Goal: Information Seeking & Learning: Learn about a topic

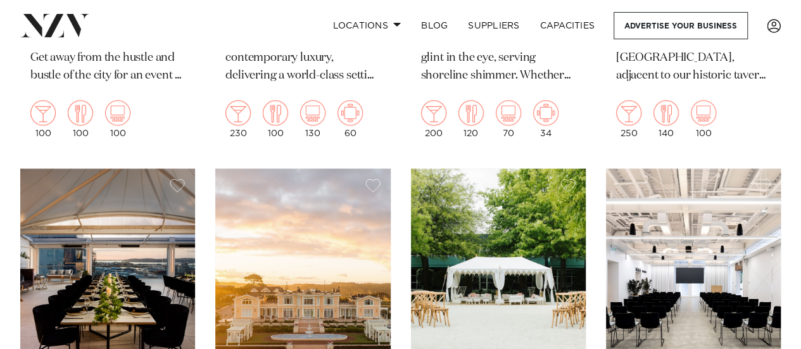
scroll to position [506, 0]
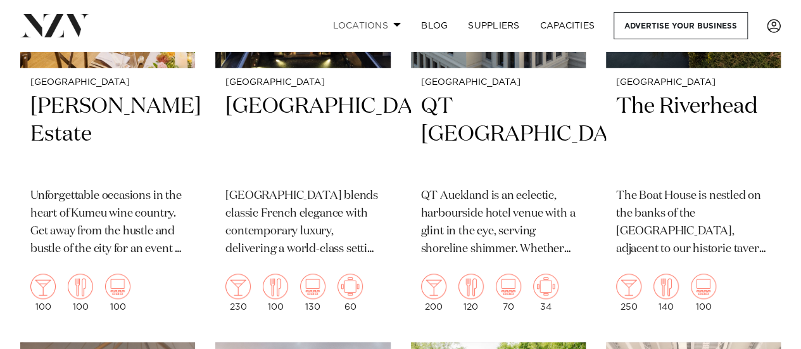
click at [395, 28] on link "Locations" at bounding box center [366, 25] width 89 height 27
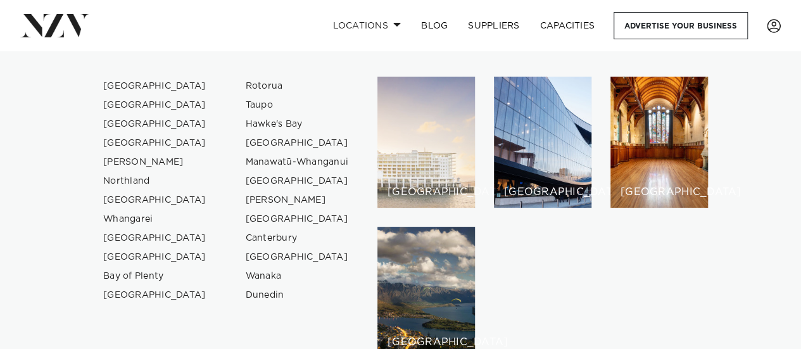
click at [383, 153] on div "[GEOGRAPHIC_DATA]" at bounding box center [425, 142] width 97 height 131
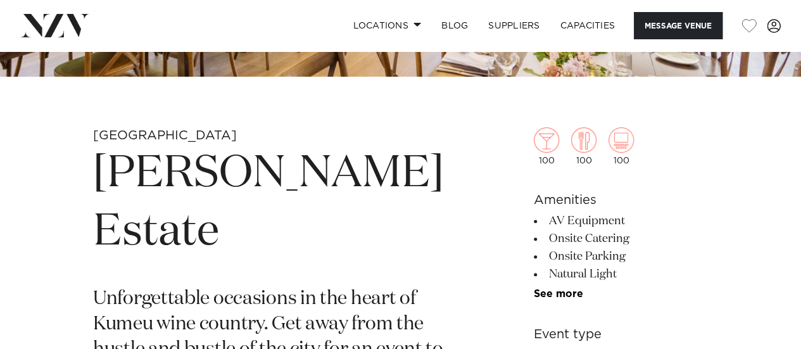
scroll to position [443, 0]
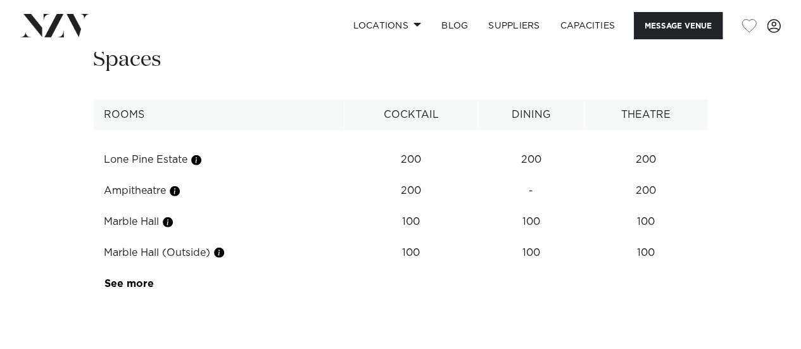
scroll to position [1772, 0]
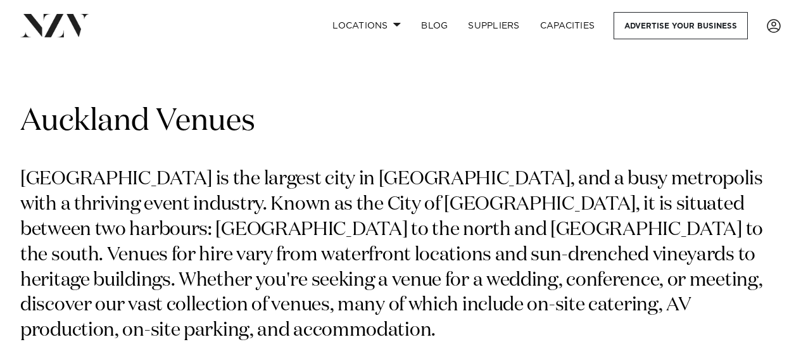
click at [567, 20] on link "Capacities" at bounding box center [567, 25] width 75 height 27
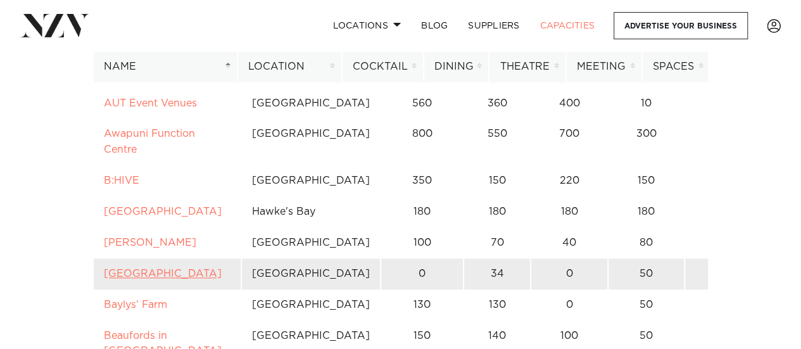
scroll to position [696, 0]
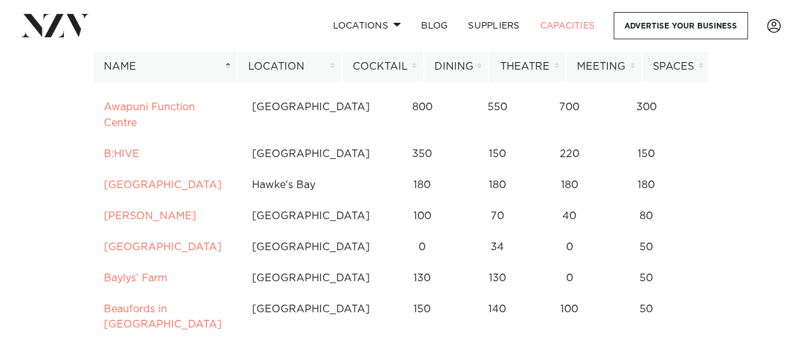
click at [330, 65] on th "Location" at bounding box center [289, 66] width 104 height 31
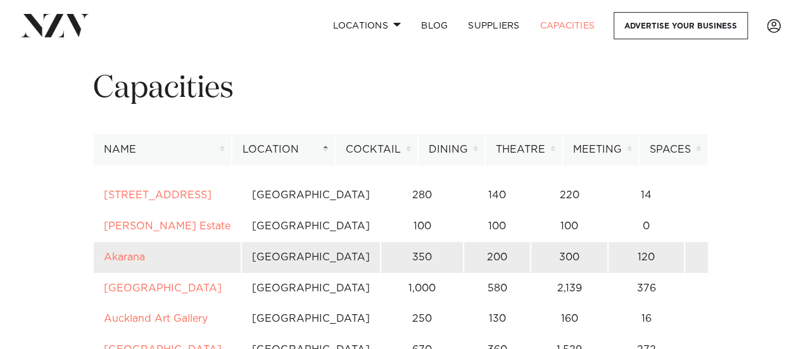
scroll to position [63, 0]
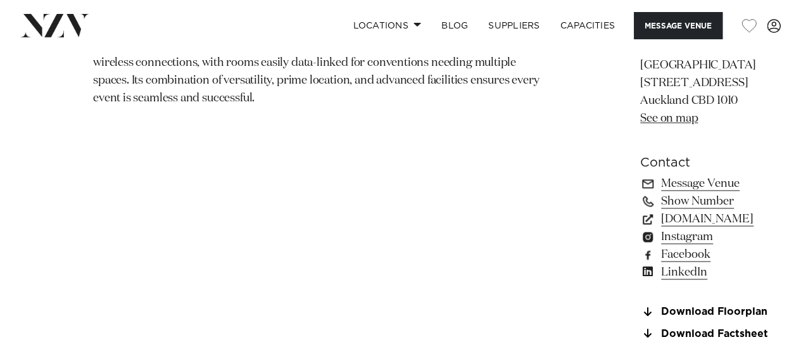
scroll to position [886, 0]
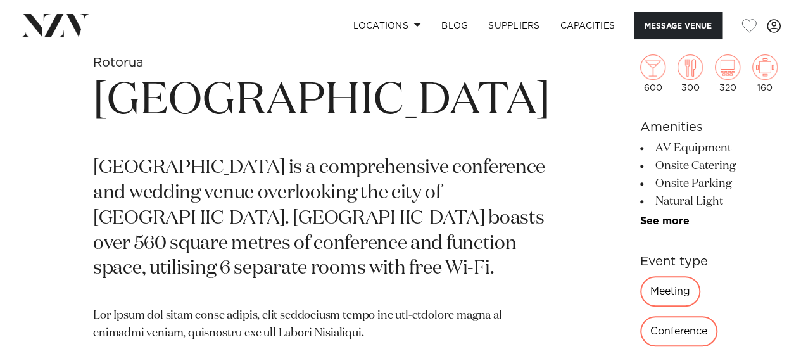
scroll to position [443, 0]
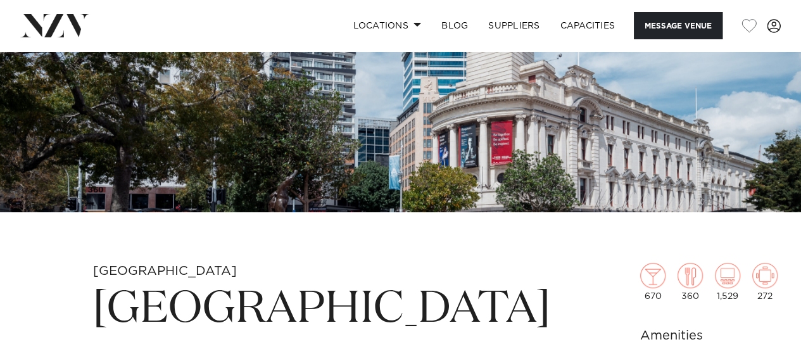
scroll to position [190, 0]
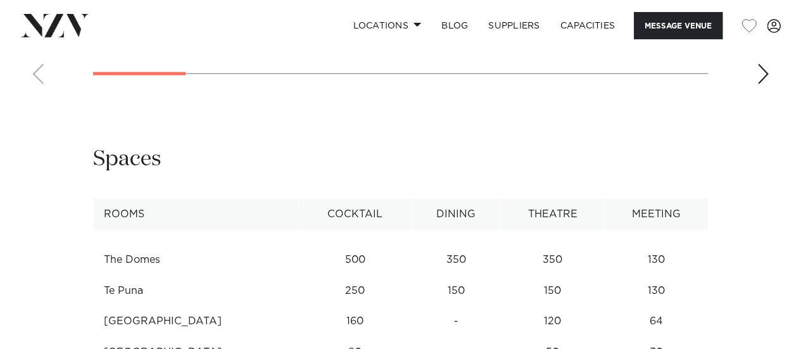
scroll to position [1646, 0]
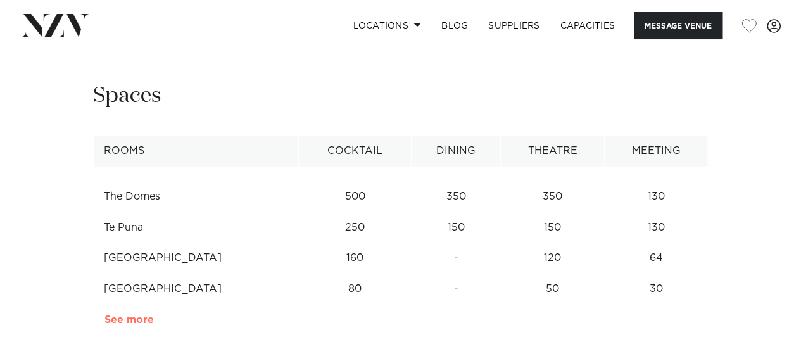
click at [115, 315] on link "See more" at bounding box center [153, 320] width 99 height 10
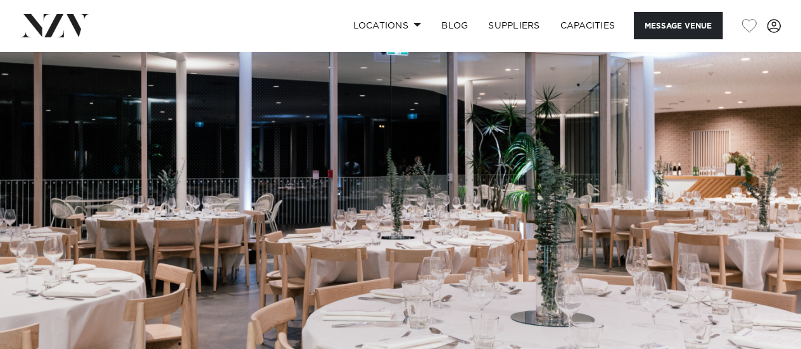
scroll to position [63, 0]
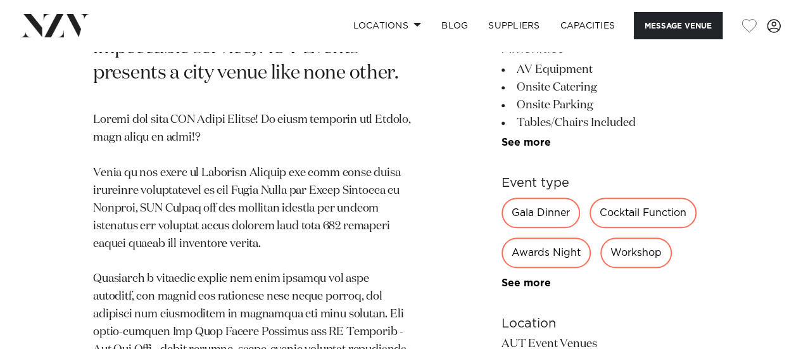
scroll to position [696, 0]
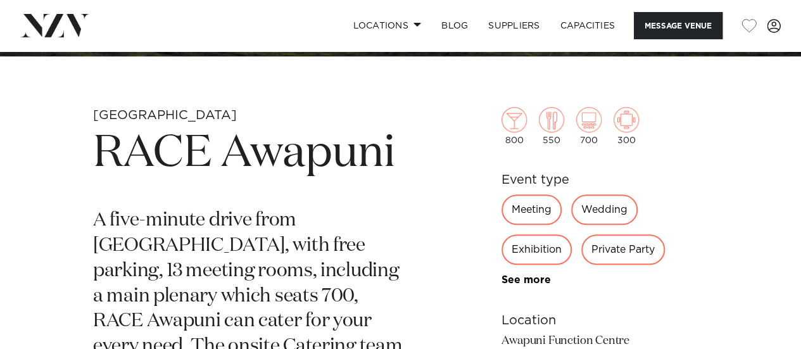
scroll to position [380, 0]
